Goal: Task Accomplishment & Management: Complete application form

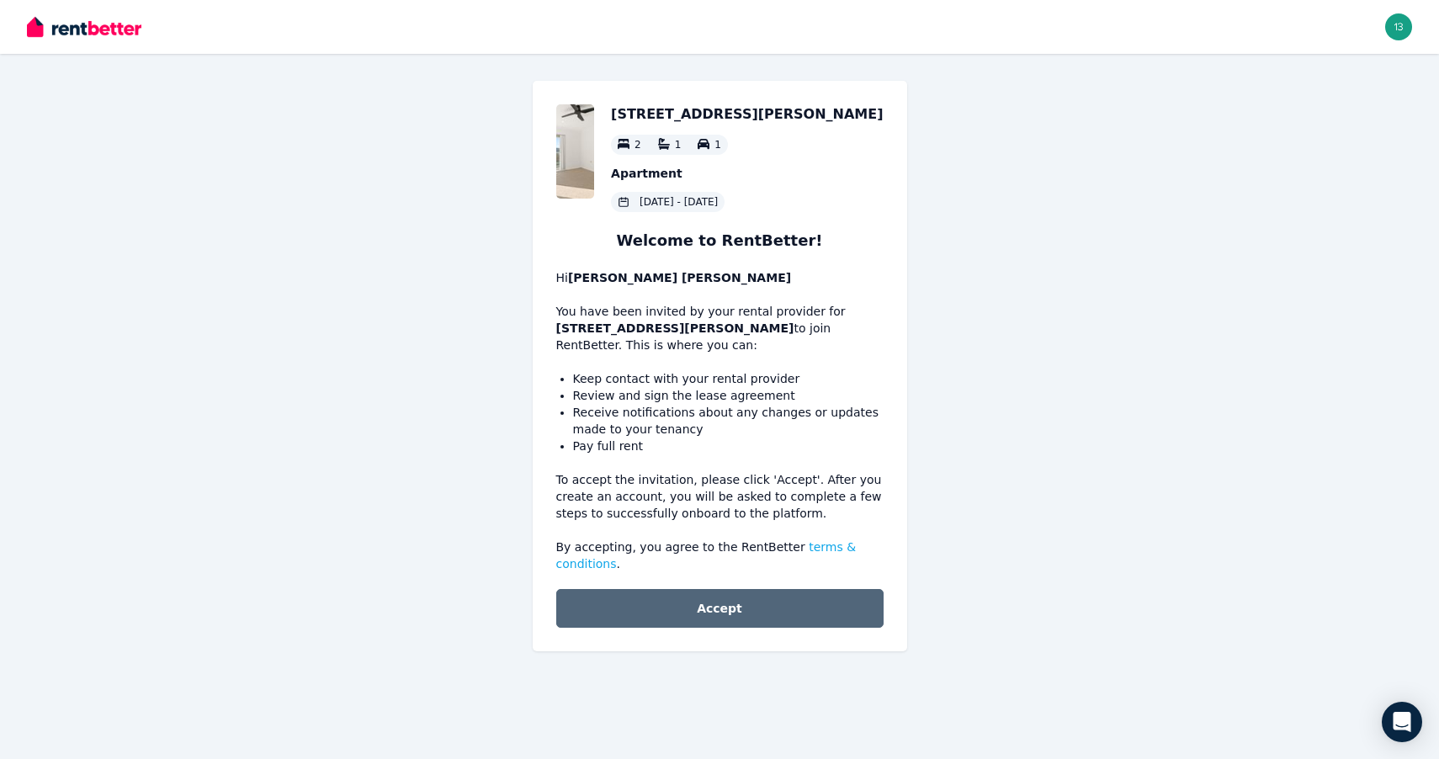
click at [733, 603] on button "Accept" at bounding box center [719, 608] width 327 height 39
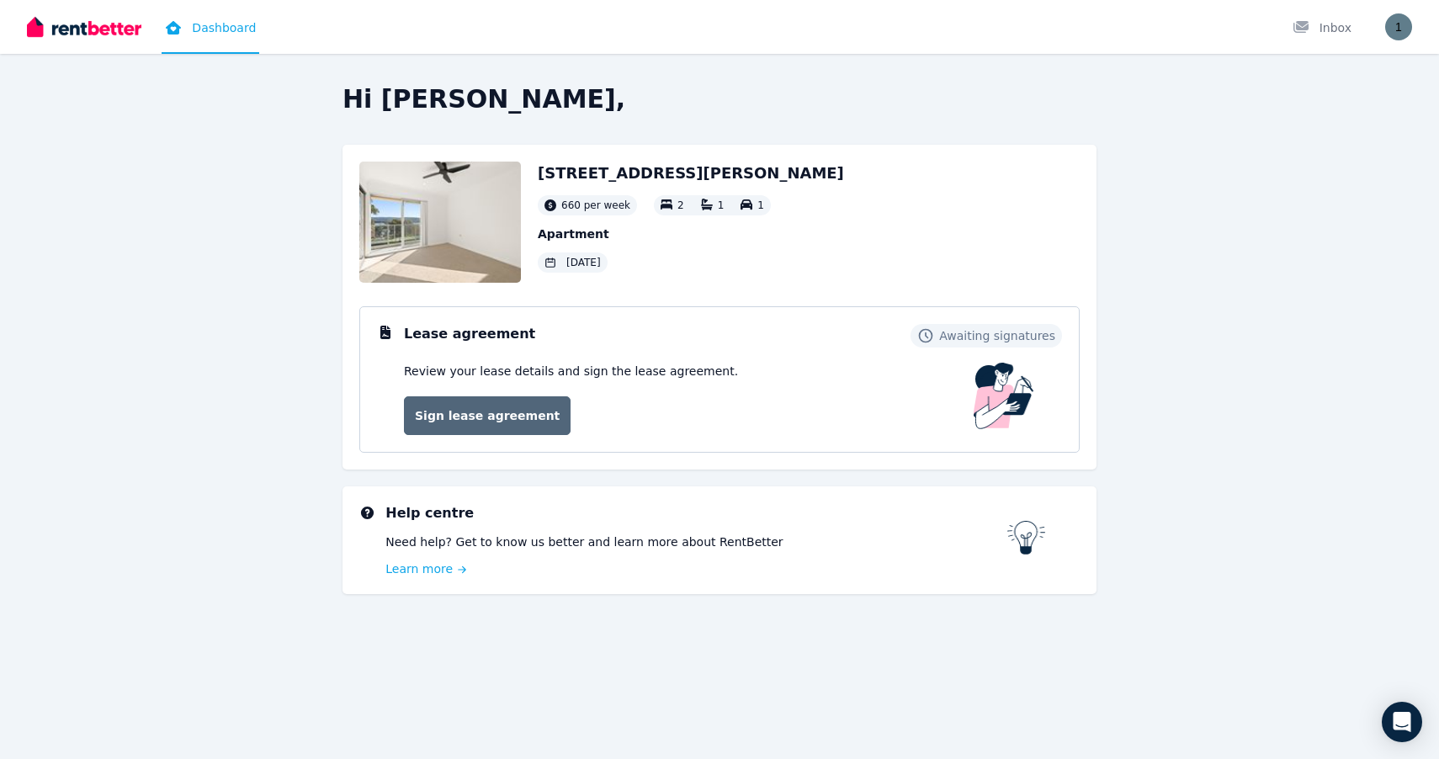
click at [491, 415] on link "Sign lease agreement" at bounding box center [487, 415] width 167 height 39
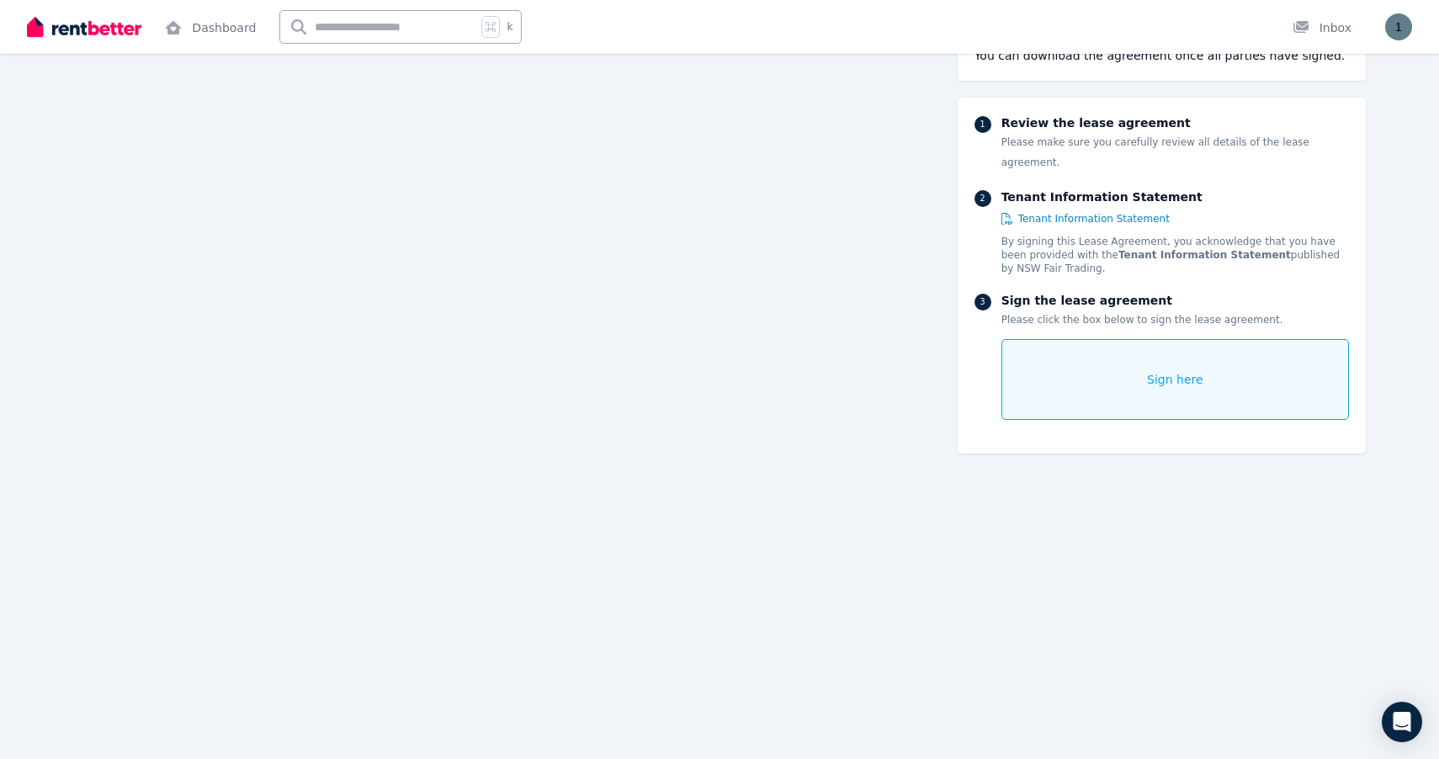
scroll to position [863, 0]
click at [1079, 367] on div "Sign here" at bounding box center [1175, 379] width 348 height 81
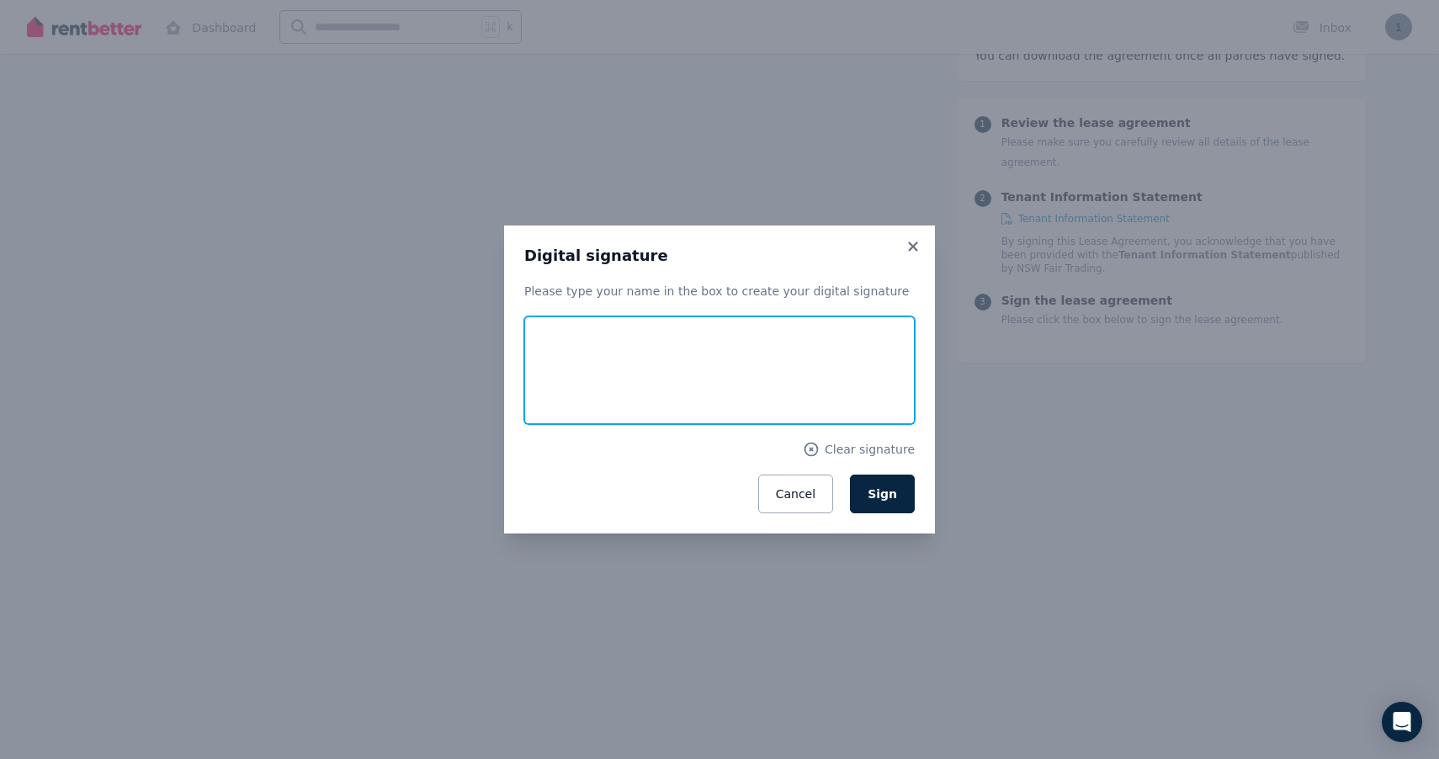
click at [587, 356] on input "text" at bounding box center [719, 370] width 390 height 108
type input "*********"
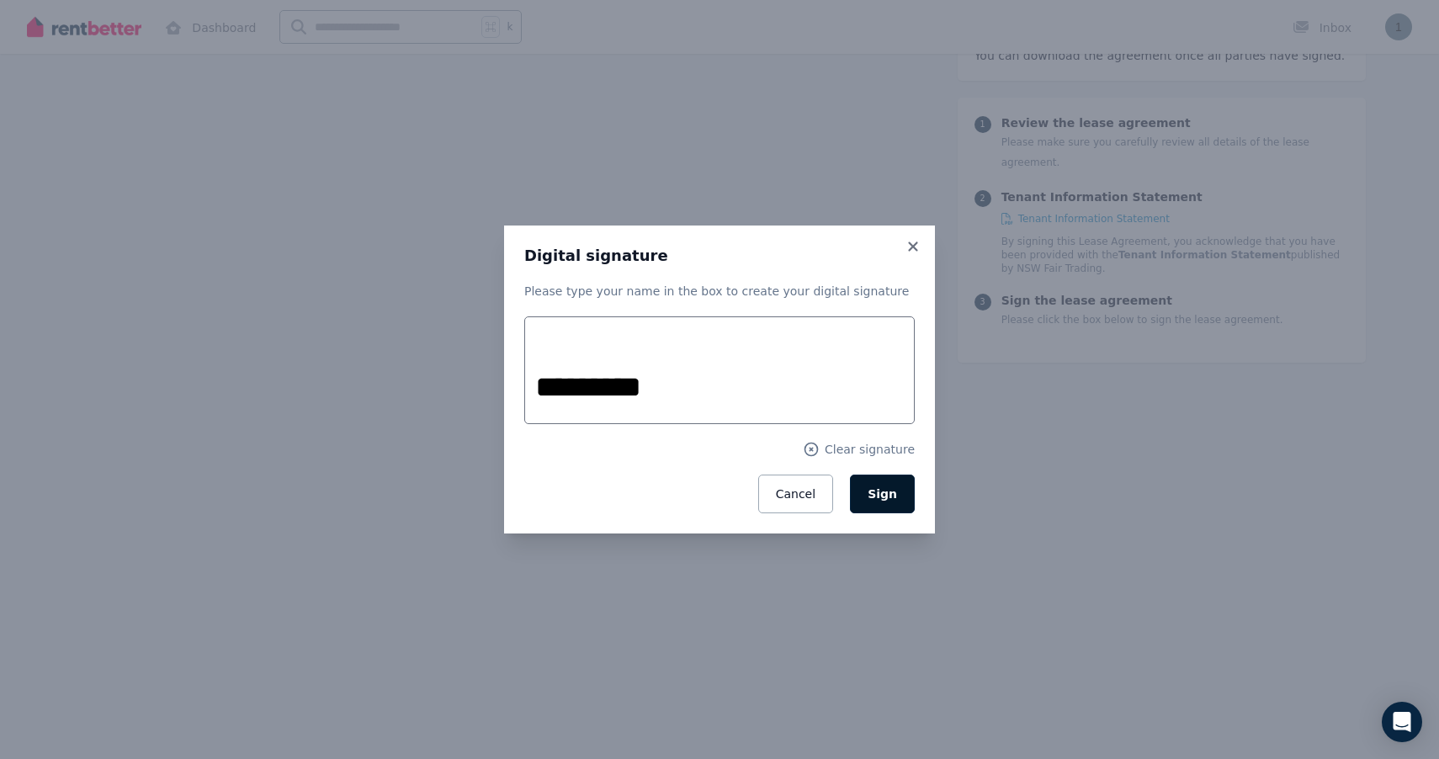
click at [874, 498] on span "Sign" at bounding box center [882, 493] width 29 height 13
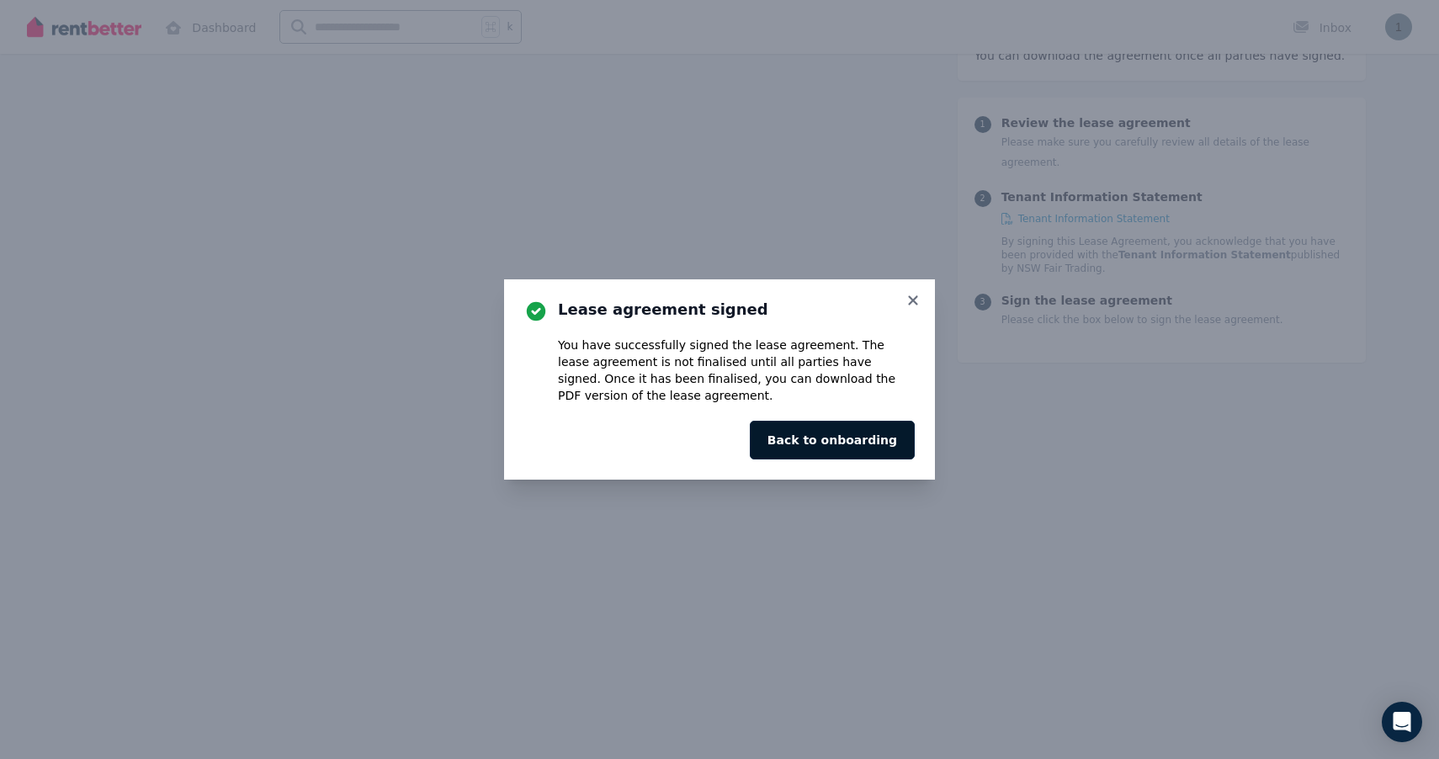
click at [884, 451] on button "Back to onboarding" at bounding box center [832, 440] width 165 height 39
